Goal: Book appointment/travel/reservation

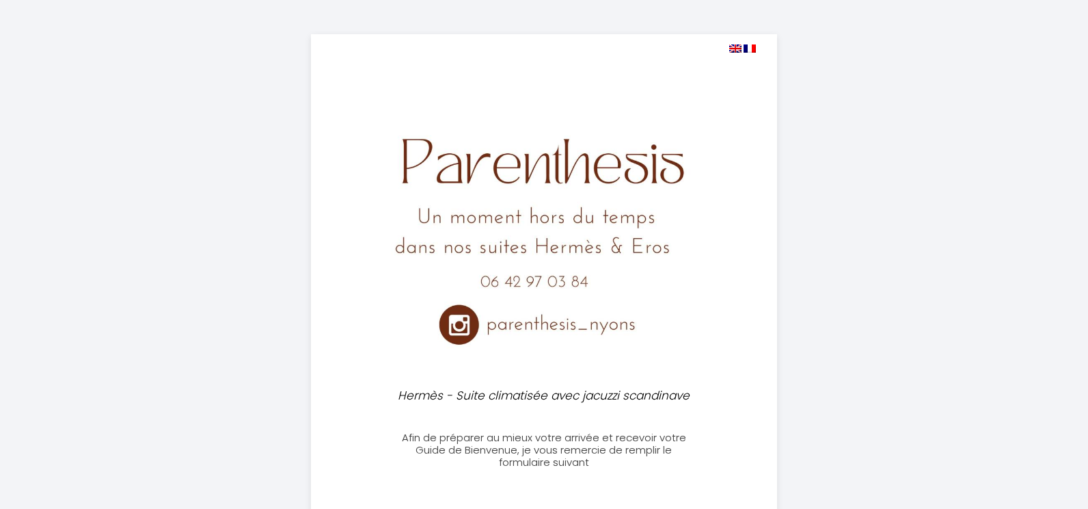
select select
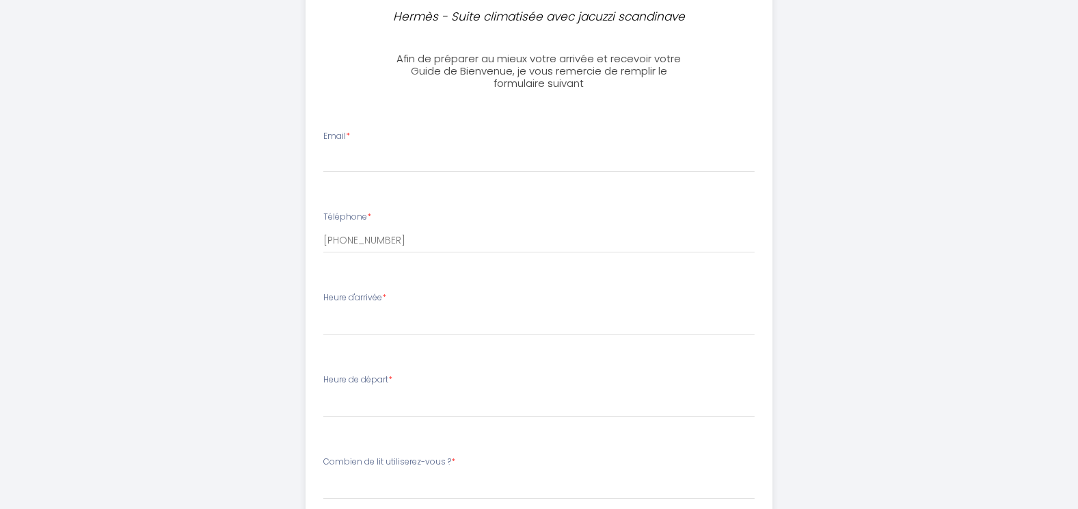
scroll to position [380, 0]
click at [376, 152] on input "Email *" at bounding box center [538, 158] width 431 height 25
type input "[PERSON_NAME][EMAIL_ADDRESS][DOMAIN_NAME]"
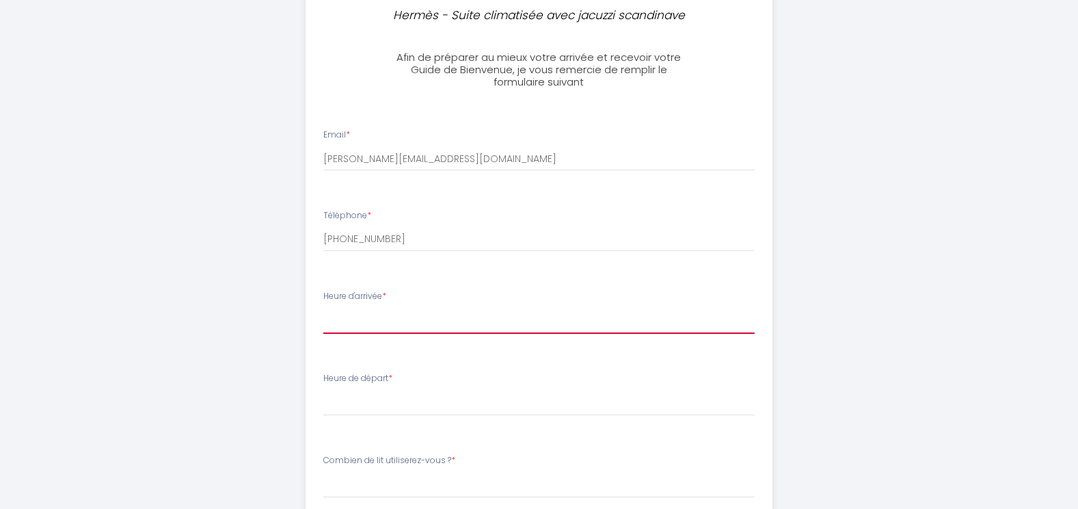
click at [367, 320] on select "16:00 16:30 17:00 17:30 18:00 18:30 19:00 19:30 20:00 20:30 21:00 21:30 22:00 2…" at bounding box center [538, 321] width 431 height 26
select select "21:30"
click at [323, 308] on select "16:00 16:30 17:00 17:30 18:00 18:30 19:00 19:30 20:00 20:30 21:00 21:30 22:00 2…" at bounding box center [538, 321] width 431 height 26
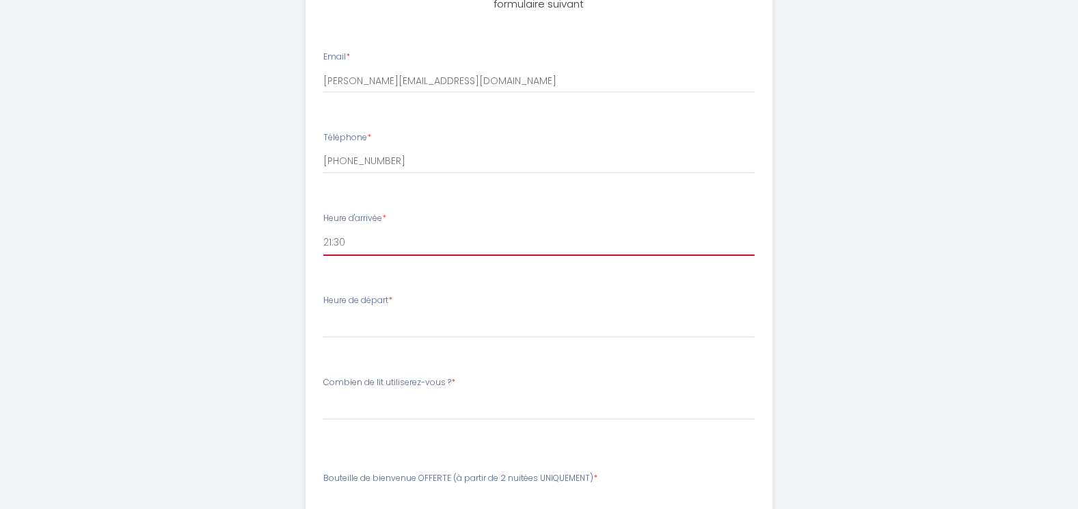
scroll to position [459, 0]
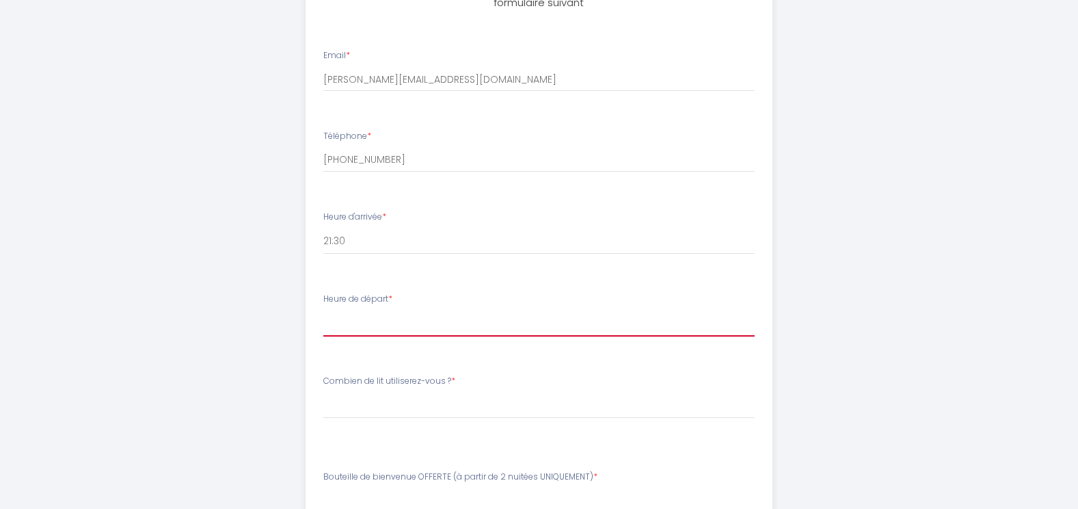
click at [359, 318] on select "00:00 00:30 01:00 01:30 02:00 02:30 03:00 03:30 04:00 04:30 05:00 05:30 06:00 0…" at bounding box center [538, 323] width 431 height 26
select select "10:00"
click at [323, 310] on select "00:00 00:30 01:00 01:30 02:00 02:30 03:00 03:30 04:00 04:30 05:00 05:30 06:00 0…" at bounding box center [538, 323] width 431 height 26
click at [384, 385] on label "Combien de lit utiliserez-vous ? *" at bounding box center [389, 381] width 132 height 13
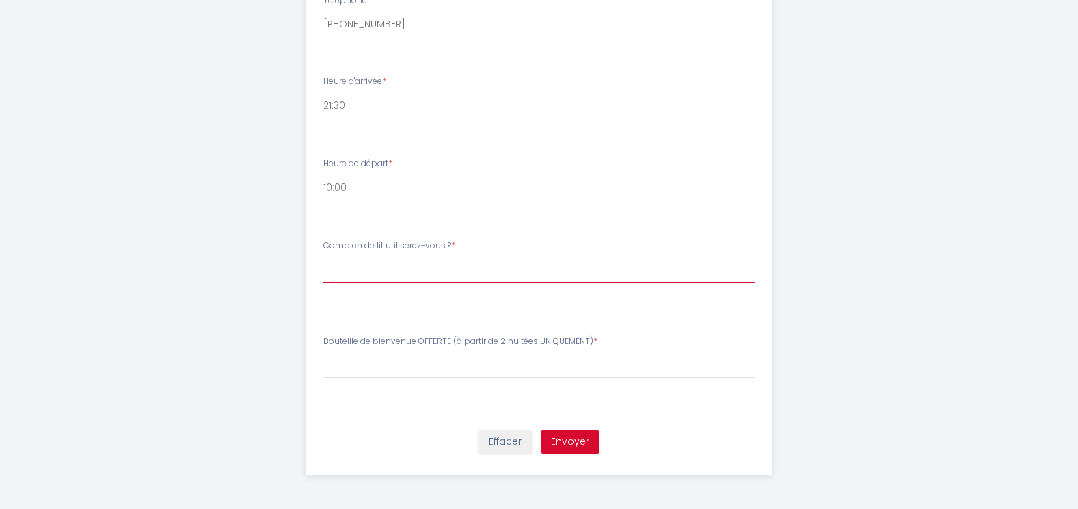
click at [364, 267] on select "[PERSON_NAME] de lit utiliserez-vous ? 1 lit double 1 lit double + 1 canapé-lit" at bounding box center [538, 270] width 431 height 26
select select "1 lit double"
click at [323, 257] on select "[PERSON_NAME] de lit utiliserez-vous ? 1 lit double 1 lit double + 1 canapé-lit" at bounding box center [538, 270] width 431 height 26
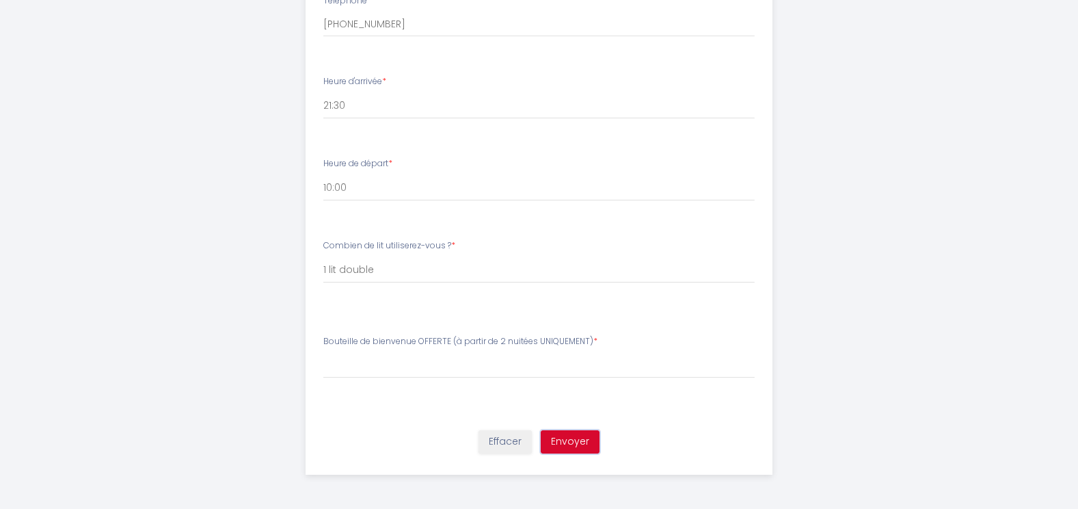
click at [575, 442] on button "Envoyer" at bounding box center [570, 441] width 59 height 23
click at [350, 343] on label "Bouteille de bienvenue OFFERTE (à partir de 2 nuitées UNIQUEMENT) *" at bounding box center [460, 341] width 274 height 13
click at [496, 338] on label "Bouteille de bienvenue OFFERTE (à partir de 2 nuitées UNIQUEMENT) *" at bounding box center [460, 341] width 274 height 13
click at [374, 367] on select "[PERSON_NAME] de bienvenue OFFERTE (à partir de 2 nuitées UNIQUEMENT) Rosé Vin …" at bounding box center [538, 365] width 431 height 26
select select "Rosé"
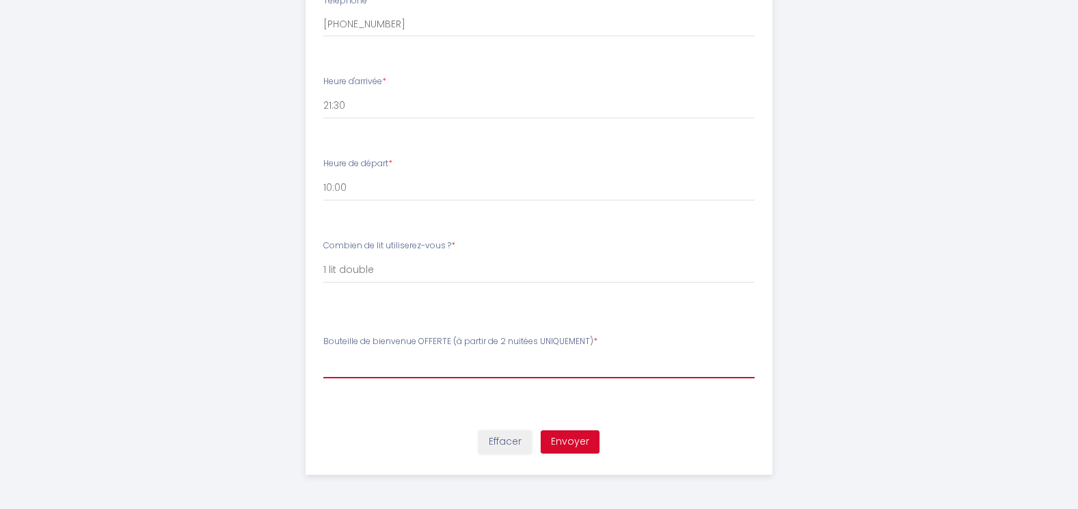
click at [323, 352] on select "[PERSON_NAME] de bienvenue OFFERTE (à partir de 2 nuitées UNIQUEMENT) Rosé Vin …" at bounding box center [538, 365] width 431 height 26
click at [560, 438] on button "Envoyer" at bounding box center [570, 441] width 59 height 23
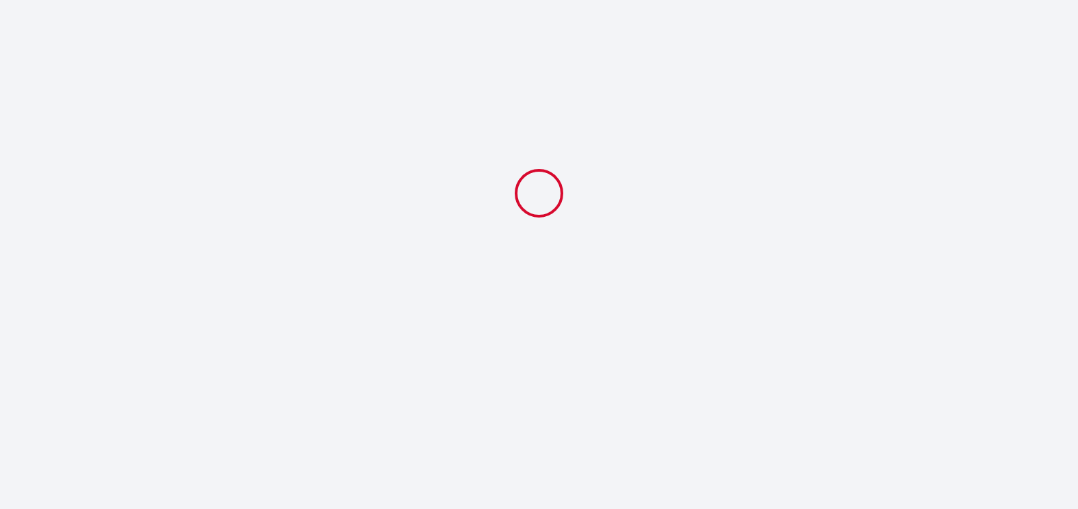
scroll to position [0, 0]
select select "21:30"
select select "10:00"
select select "1 lit double"
select select "Rosé"
